Goal: Navigation & Orientation: Find specific page/section

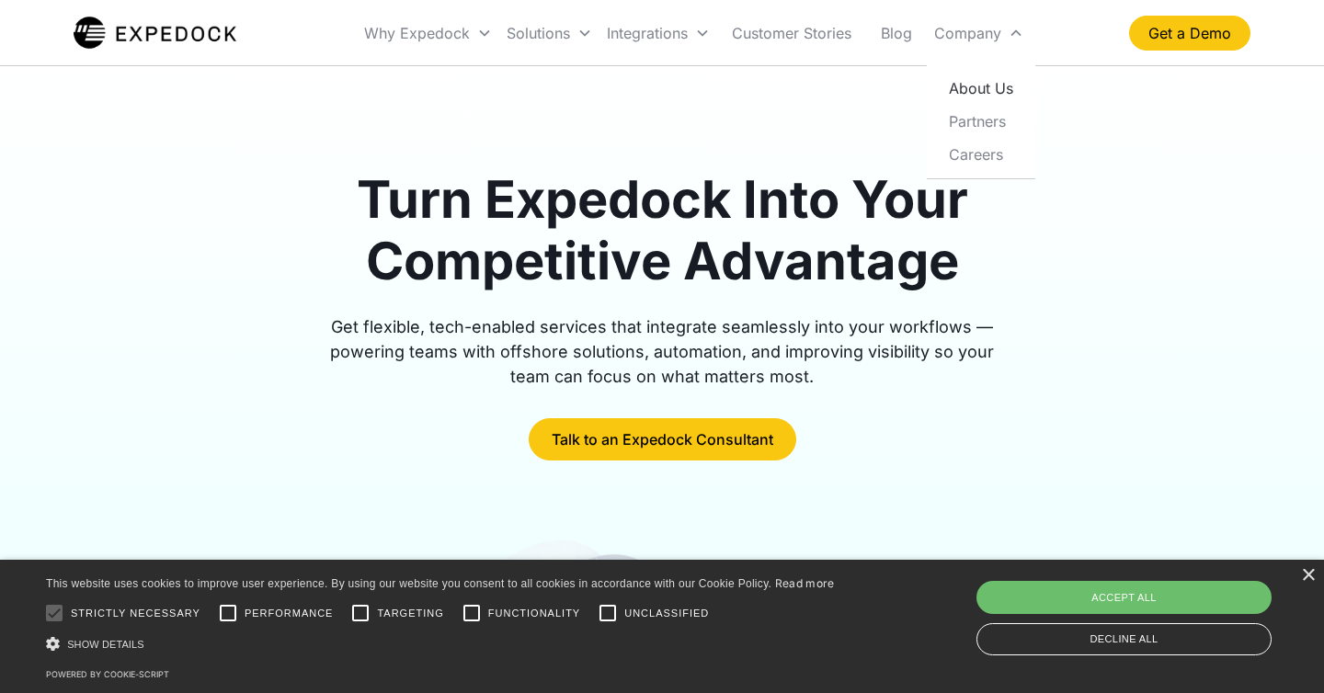
click at [973, 85] on link "About Us" at bounding box center [981, 88] width 94 height 33
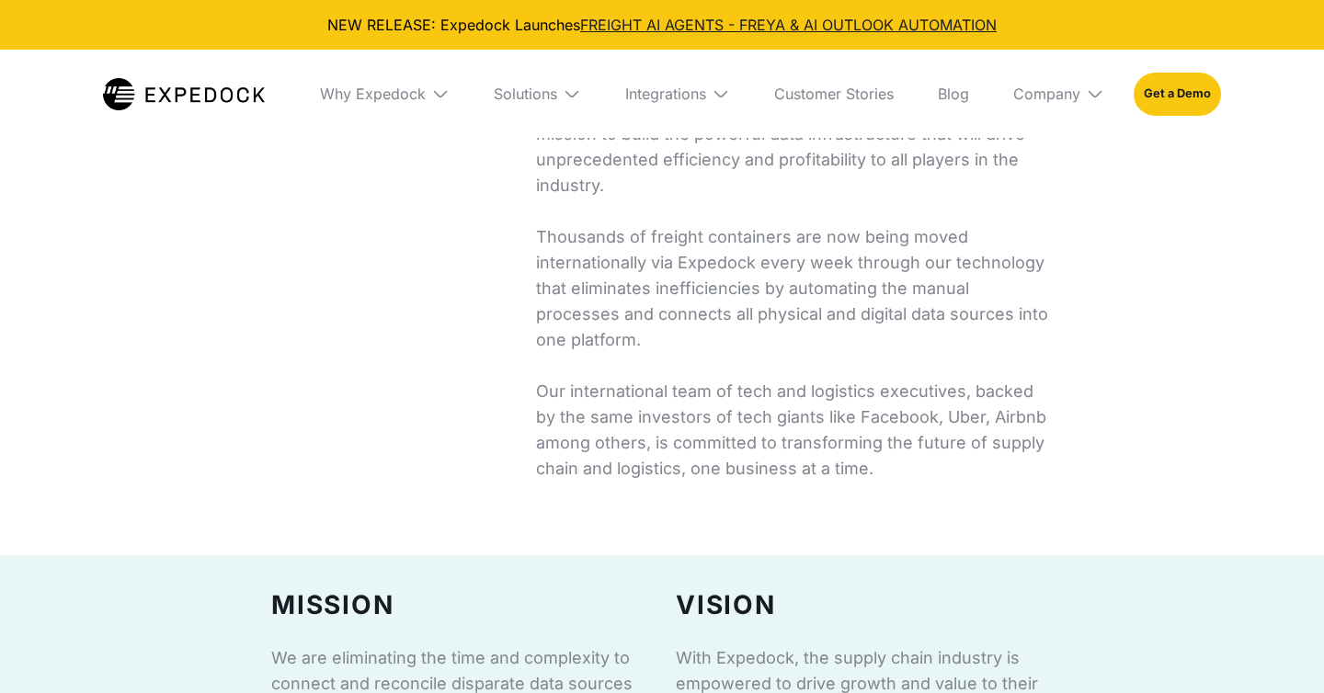
select select
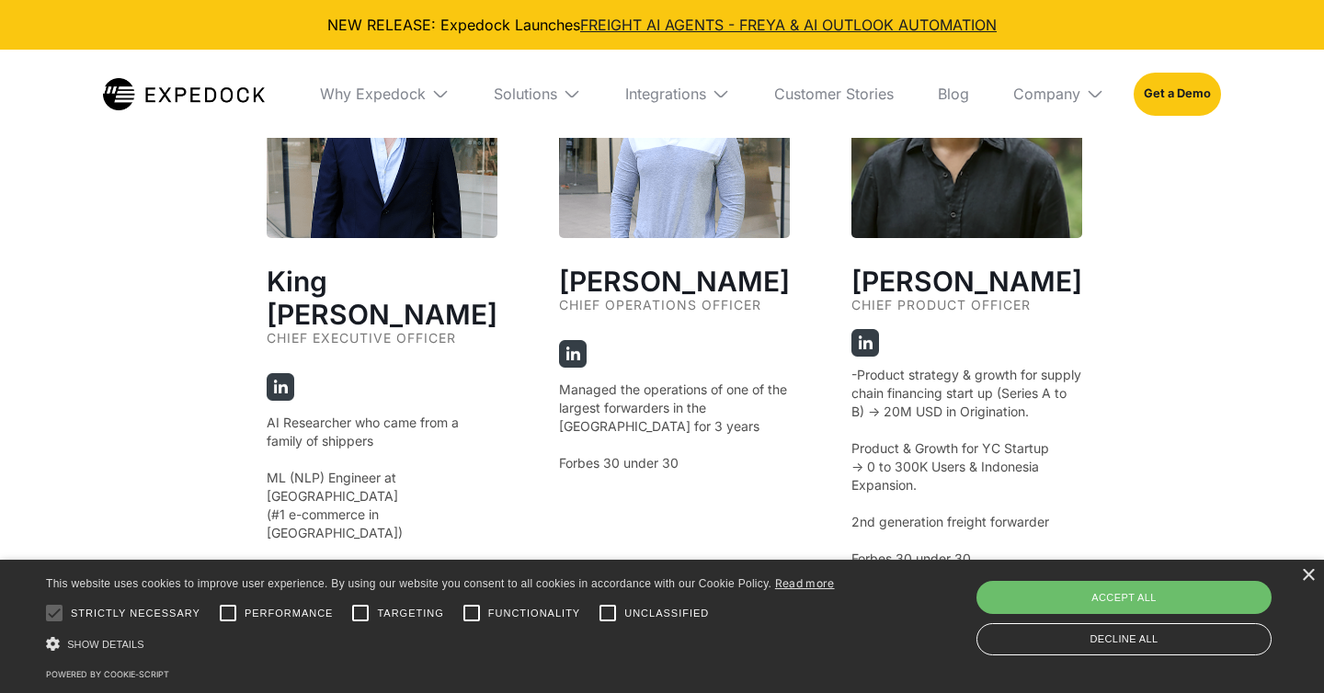
scroll to position [3465, 0]
